Goal: Task Accomplishment & Management: Complete application form

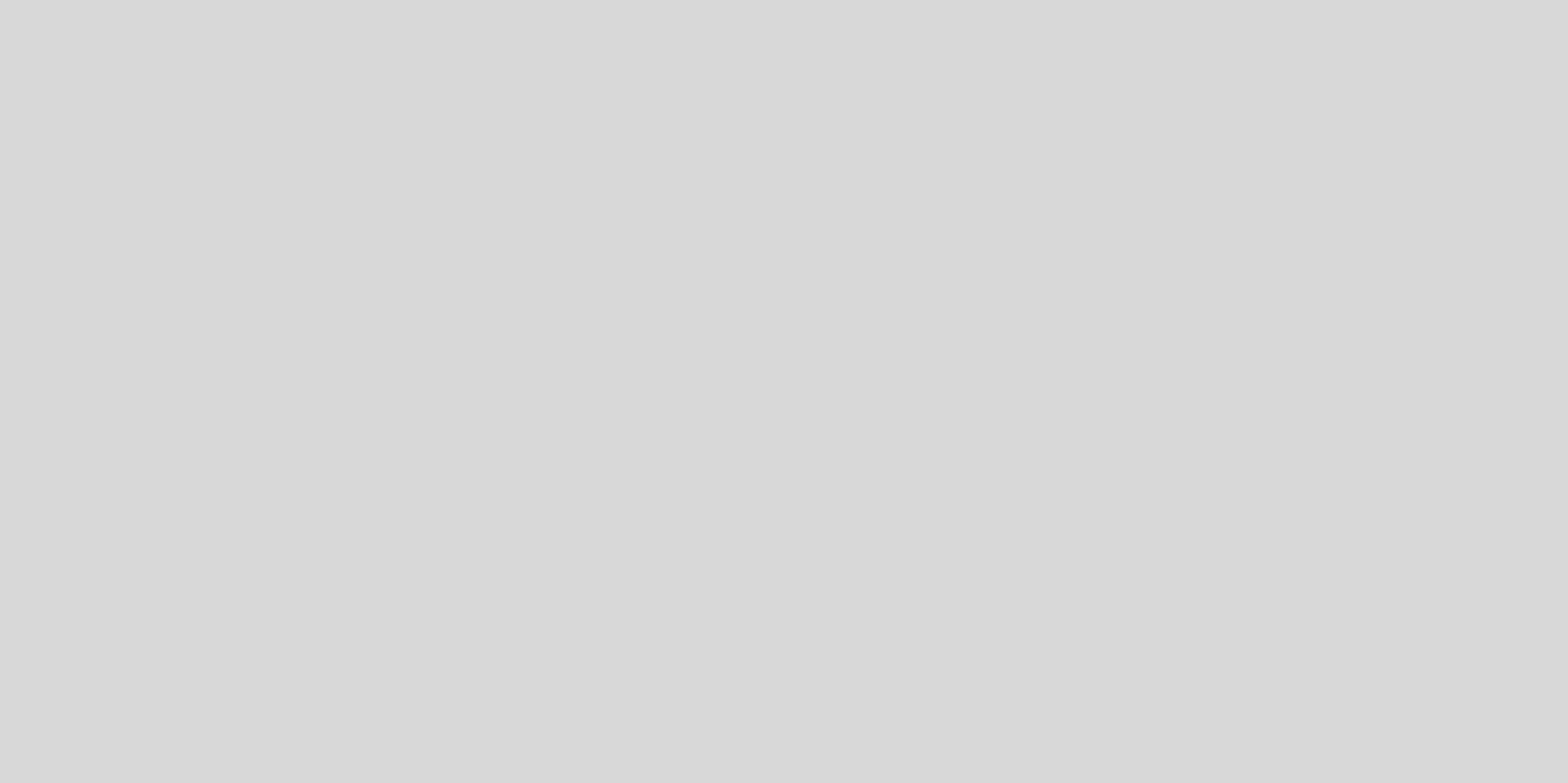
select select "es"
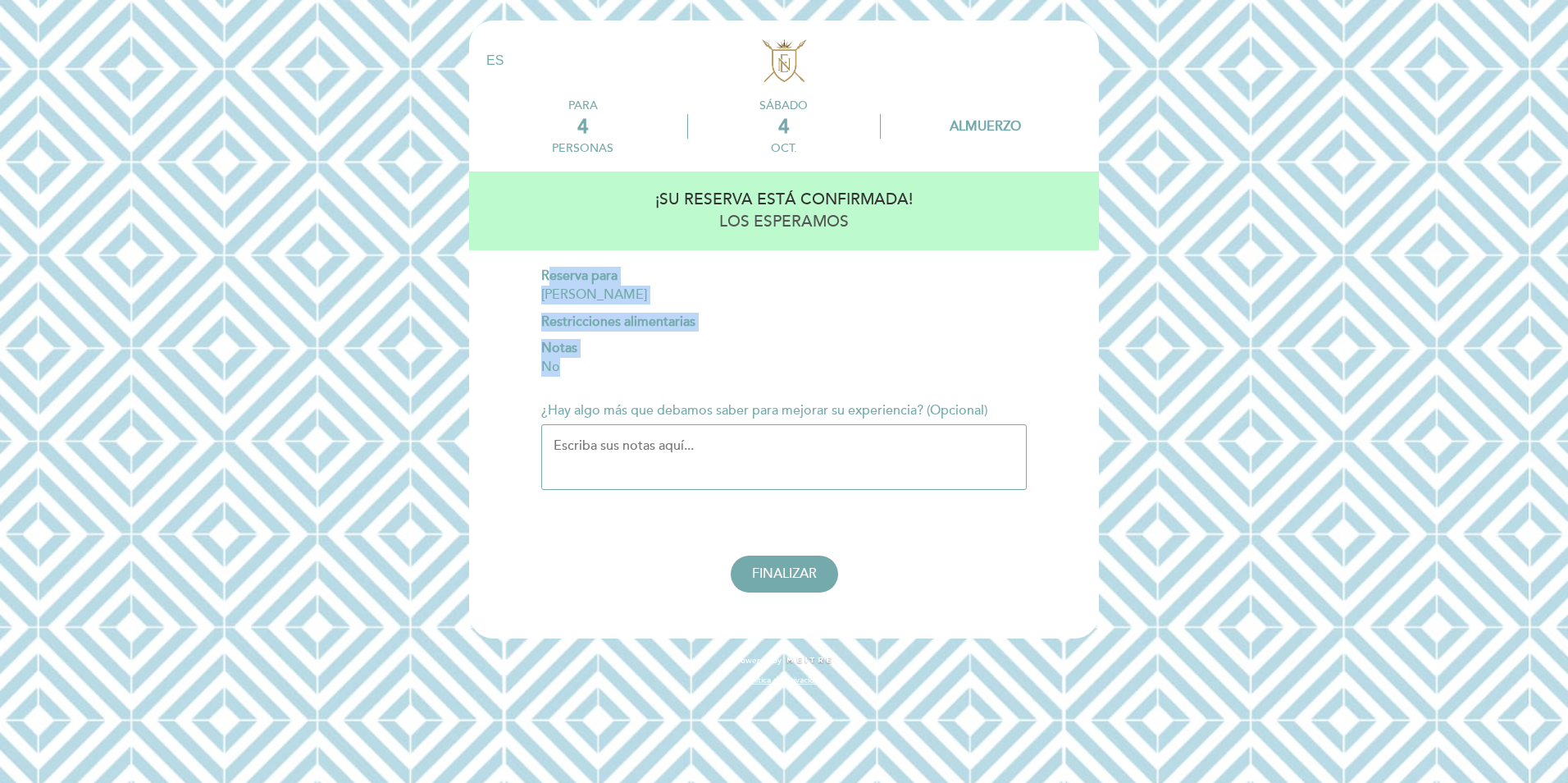
drag, startPoint x: 552, startPoint y: 279, endPoint x: 699, endPoint y: 367, distance: 171.3
click at [699, 367] on div "Reserva para [PERSON_NAME] Restricciones alimentarias Notas No" at bounding box center [784, 321] width 486 height 110
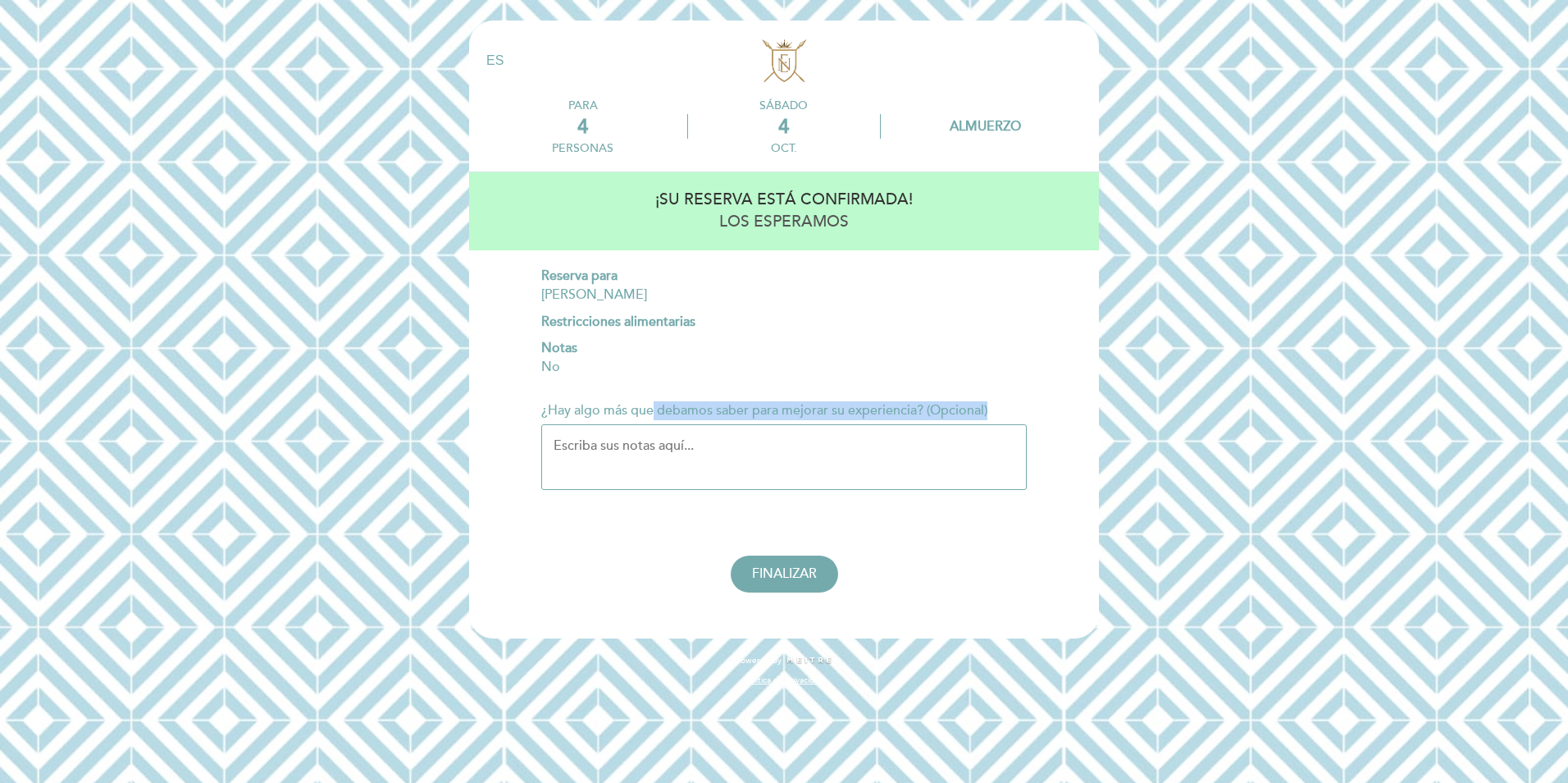
drag, startPoint x: 699, startPoint y: 367, endPoint x: 1014, endPoint y: 409, distance: 317.8
click at [1014, 409] on div "¿Hay algo más que debamos saber para mejorar su experiencia? (Opcional)" at bounding box center [784, 445] width 486 height 88
click at [703, 447] on textarea "¿Hay algo más que debamos saber para mejorar su experiencia? (Opcional)" at bounding box center [784, 457] width 486 height 66
click at [777, 582] on button "FINALIZAR" at bounding box center [784, 573] width 107 height 37
select select "es"
